Goal: Transaction & Acquisition: Download file/media

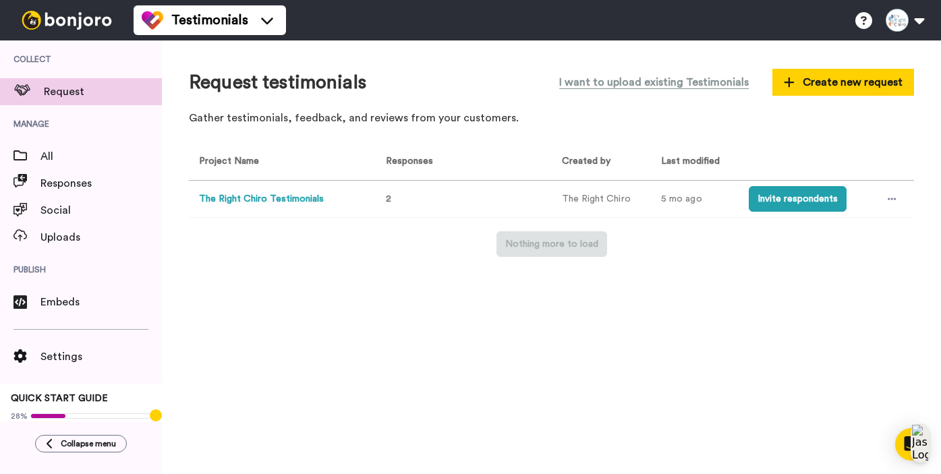
click at [316, 201] on button "The Right Chiro Testimonials" at bounding box center [261, 199] width 125 height 14
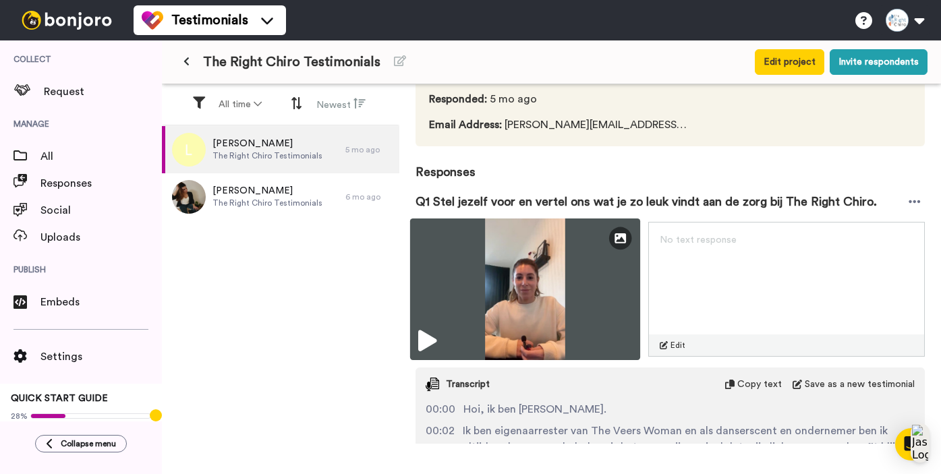
scroll to position [92, 0]
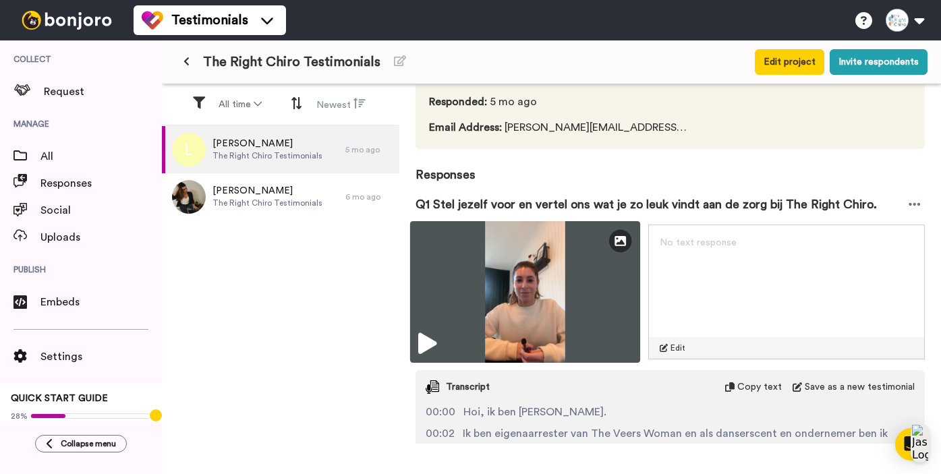
click at [630, 289] on img at bounding box center [525, 292] width 231 height 142
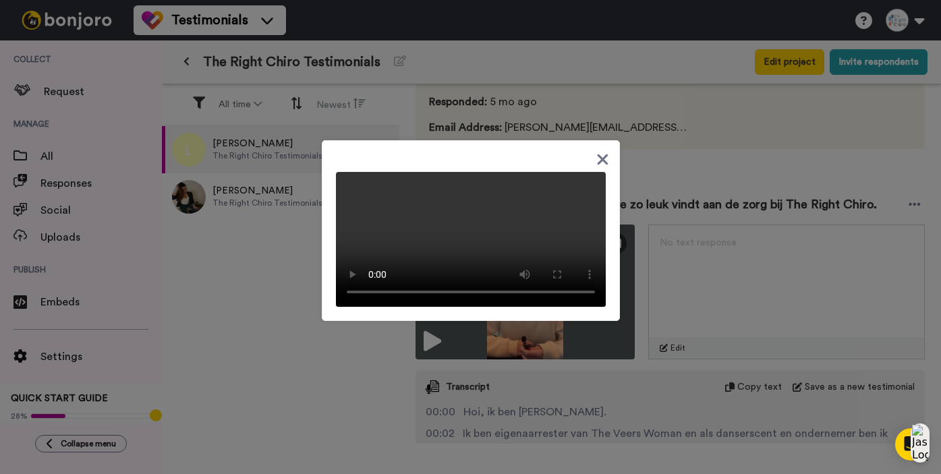
click at [607, 150] on div at bounding box center [471, 230] width 298 height 181
click at [606, 163] on icon at bounding box center [602, 159] width 11 height 11
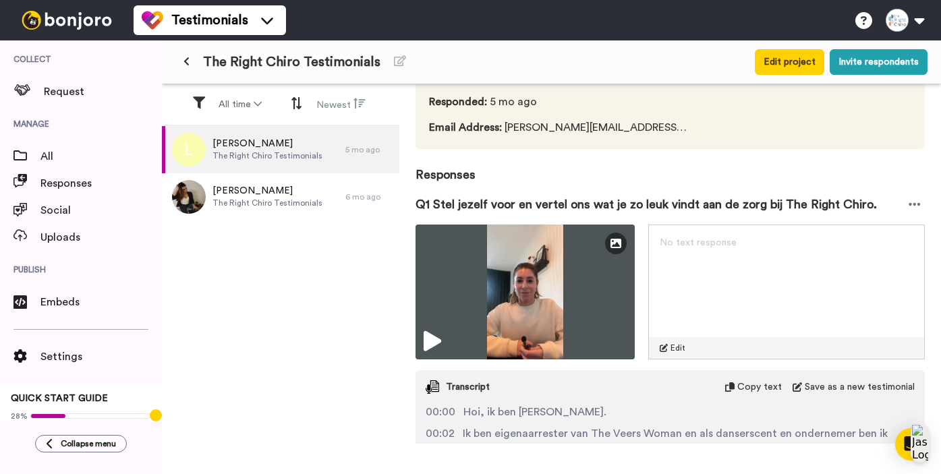
scroll to position [130, 0]
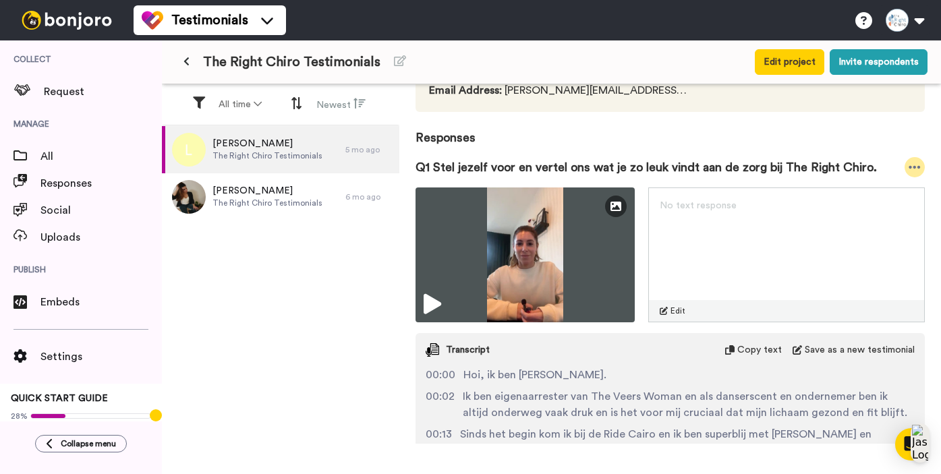
click at [915, 167] on icon at bounding box center [914, 167] width 11 height 3
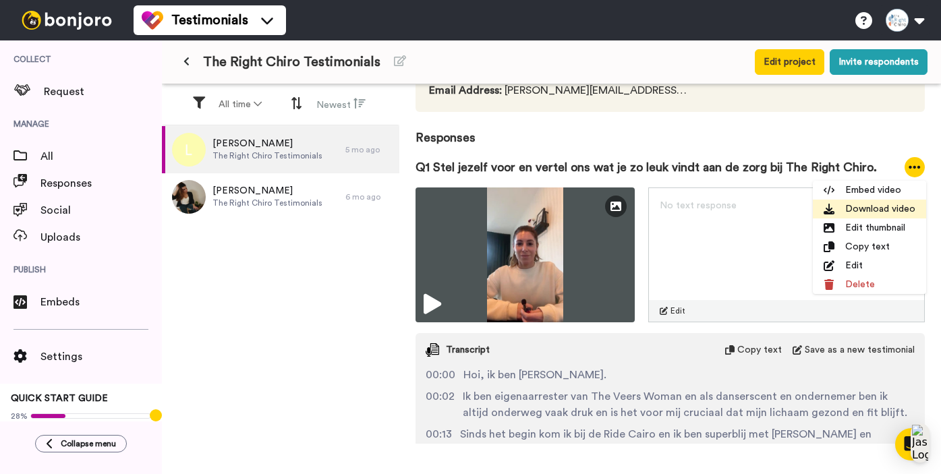
click at [888, 210] on li "Download video" at bounding box center [869, 209] width 113 height 19
